Goal: Check status: Check status

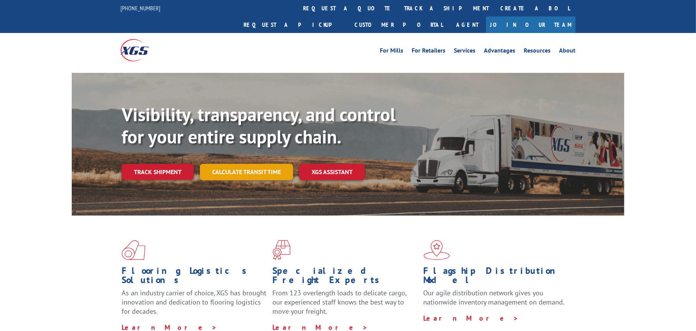
click at [253, 164] on link "Calculate transit time" at bounding box center [246, 172] width 93 height 16
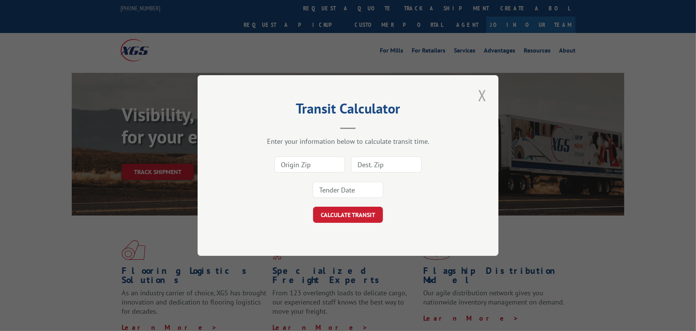
drag, startPoint x: 480, startPoint y: 103, endPoint x: 419, endPoint y: 118, distance: 62.9
click at [479, 103] on button "Close modal" at bounding box center [481, 95] width 13 height 21
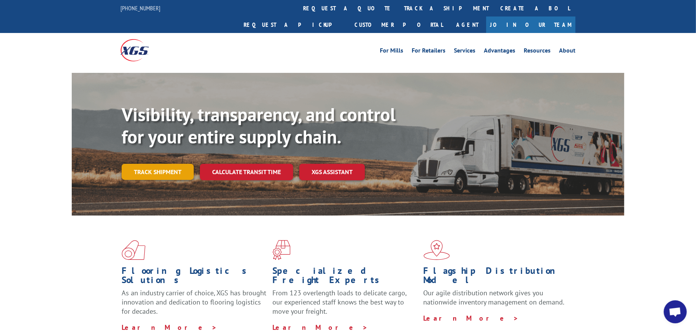
click at [161, 164] on link "Track shipment" at bounding box center [158, 172] width 72 height 16
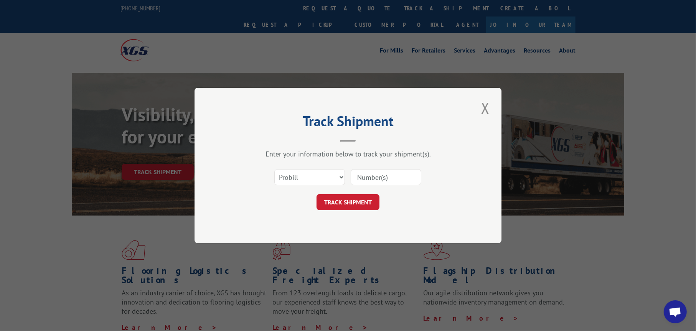
click at [366, 177] on input at bounding box center [385, 177] width 71 height 16
type input "15983703"
click button "TRACK SHIPMENT" at bounding box center [347, 202] width 63 height 16
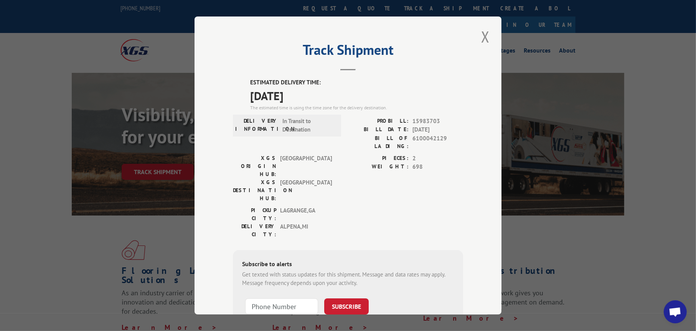
click at [420, 119] on span "15983703" at bounding box center [437, 121] width 51 height 9
copy span "15983703"
